Goal: Information Seeking & Learning: Learn about a topic

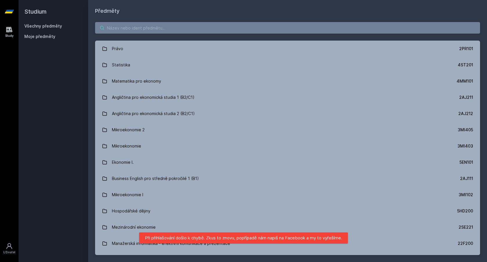
click at [197, 33] on input "search" at bounding box center [287, 28] width 385 height 12
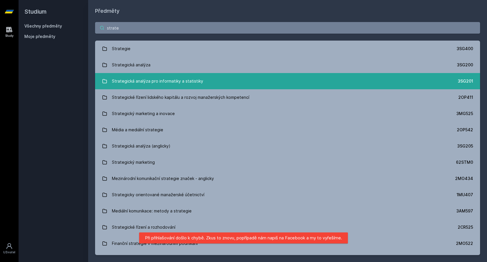
type input "strate"
click at [174, 80] on div "Strategická analýza pro informatiky a statistiky" at bounding box center [157, 81] width 91 height 12
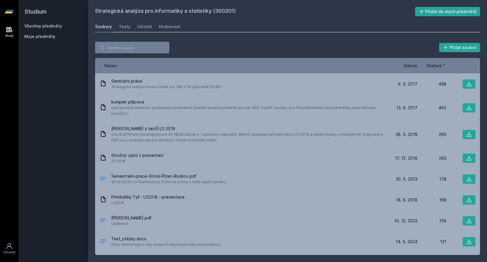
scroll to position [38, 0]
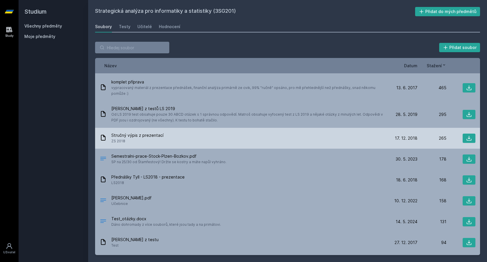
click at [144, 138] on span "ZS 2018" at bounding box center [137, 141] width 52 height 6
click at [468, 135] on icon at bounding box center [469, 138] width 6 height 6
